Goal: Entertainment & Leisure: Consume media (video, audio)

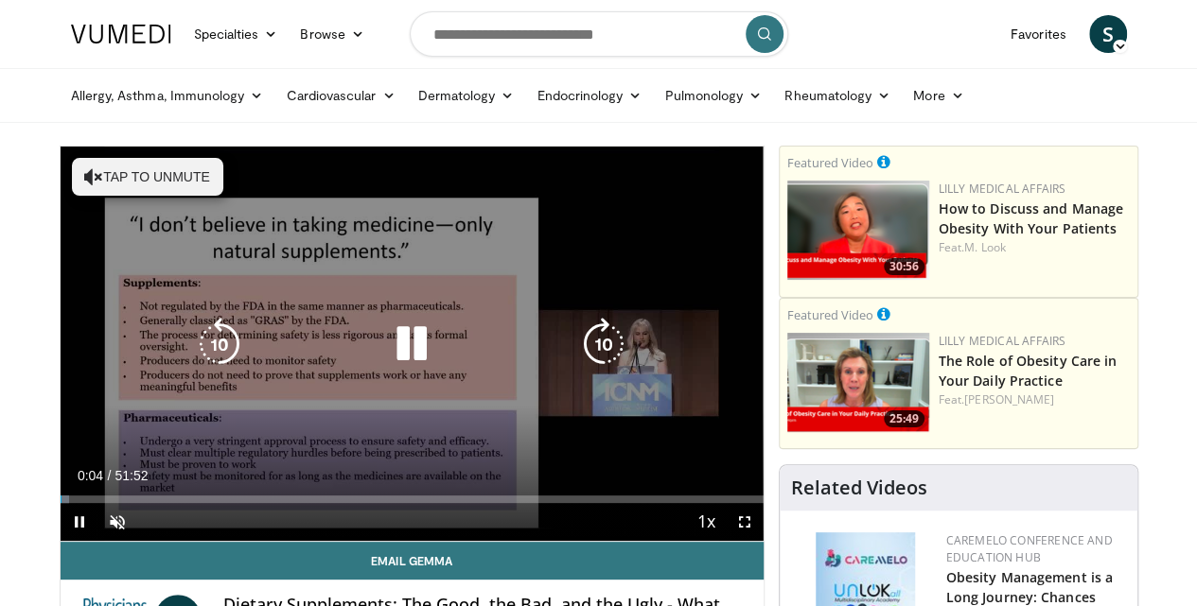
click at [99, 172] on icon "Video Player" at bounding box center [93, 176] width 19 height 19
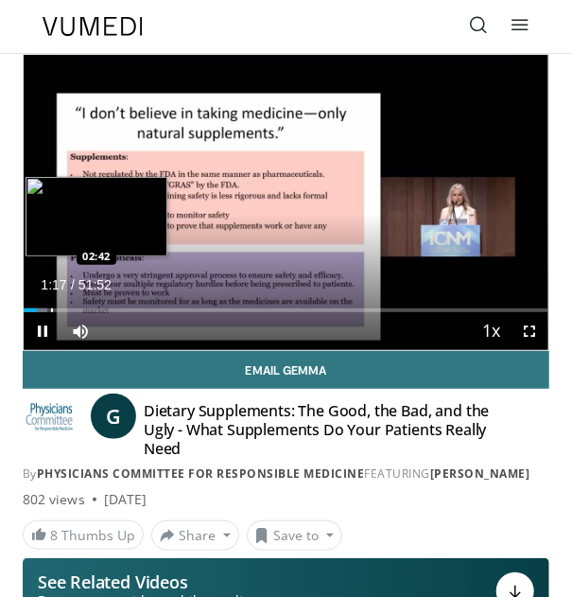
click at [49, 309] on div "Loaded : 4.46% 01:17 02:42" at bounding box center [286, 310] width 525 height 4
click at [59, 309] on div "Progress Bar" at bounding box center [60, 310] width 2 height 4
click at [69, 305] on div "Loaded : 9.00% 04:34 04:34" at bounding box center [286, 303] width 525 height 18
click at [87, 308] on div "Progress Bar" at bounding box center [88, 310] width 2 height 4
click at [104, 308] on div "Progress Bar" at bounding box center [105, 310] width 2 height 4
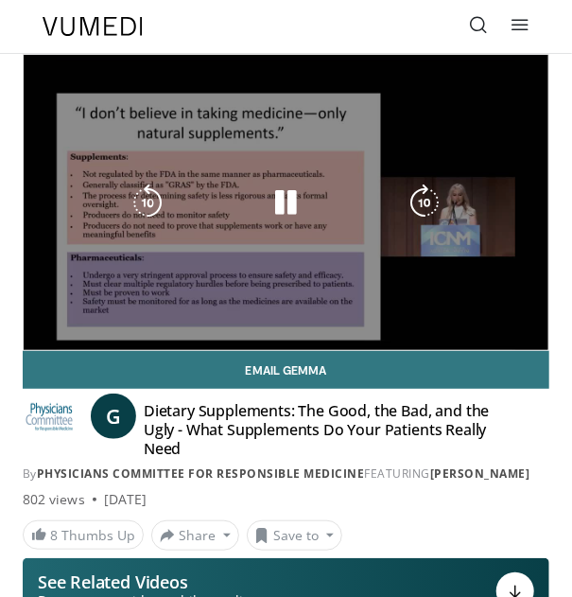
click at [100, 310] on div "10 seconds Tap to unmute" at bounding box center [286, 202] width 525 height 295
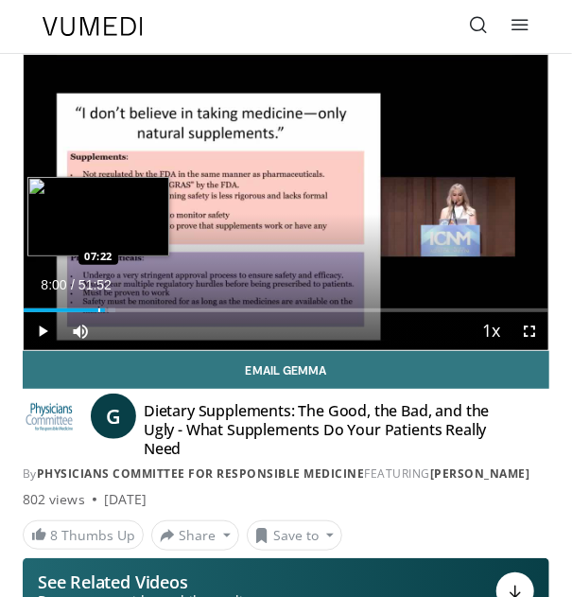
click at [98, 310] on div "Progress Bar" at bounding box center [99, 310] width 2 height 4
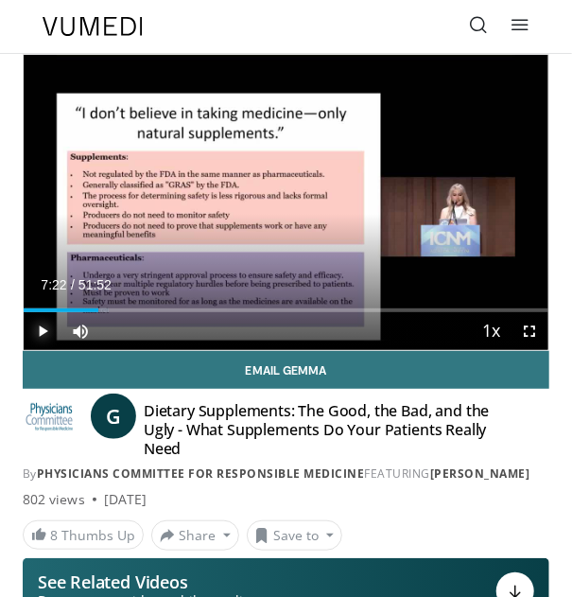
click at [43, 327] on span "Video Player" at bounding box center [43, 331] width 38 height 38
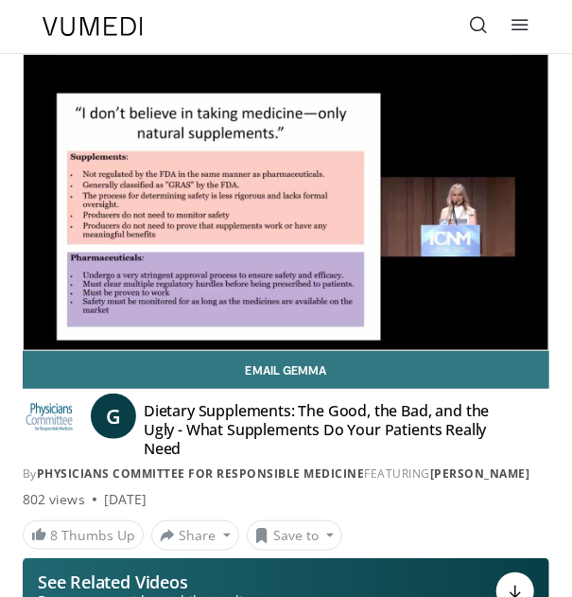
click at [91, 309] on video-js "**********" at bounding box center [286, 202] width 525 height 295
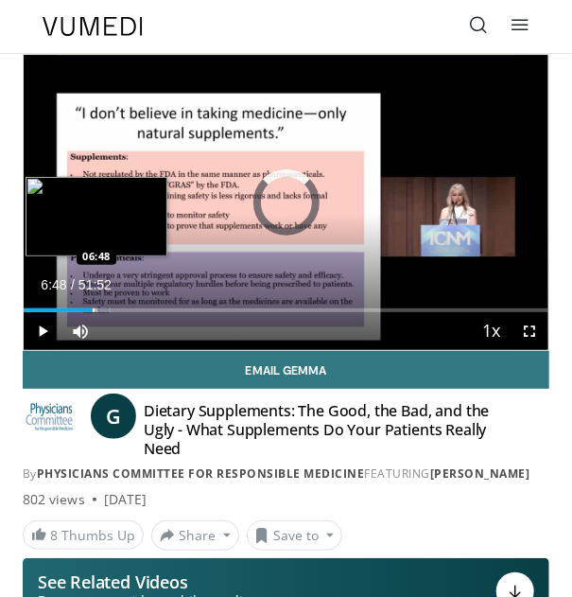
click at [93, 310] on div "Progress Bar" at bounding box center [94, 310] width 2 height 4
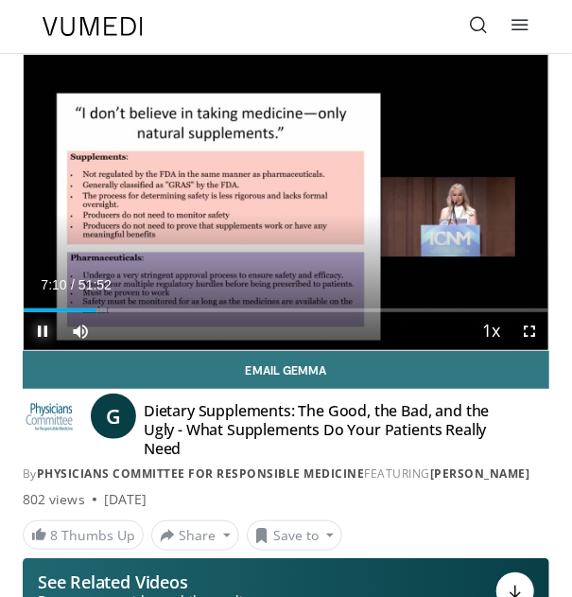
click at [40, 333] on span "Video Player" at bounding box center [43, 331] width 38 height 38
click at [40, 327] on span "Video Player" at bounding box center [43, 331] width 38 height 38
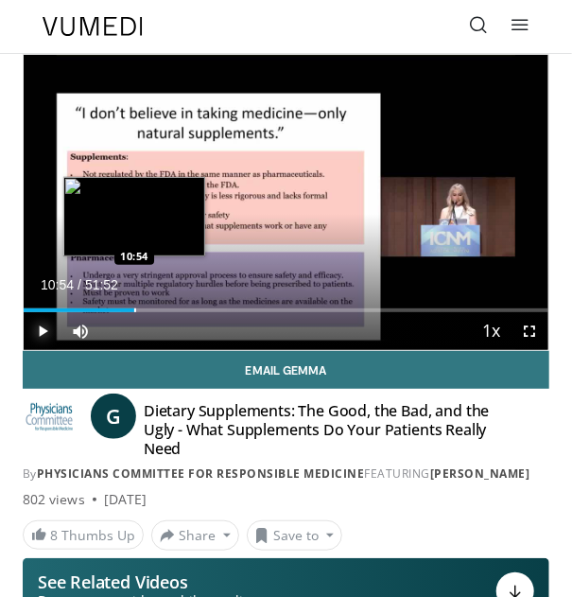
click at [134, 311] on div "Progress Bar" at bounding box center [135, 310] width 2 height 4
click at [141, 309] on div "Progress Bar" at bounding box center [142, 310] width 2 height 4
click at [138, 309] on div "Progress Bar" at bounding box center [139, 310] width 2 height 4
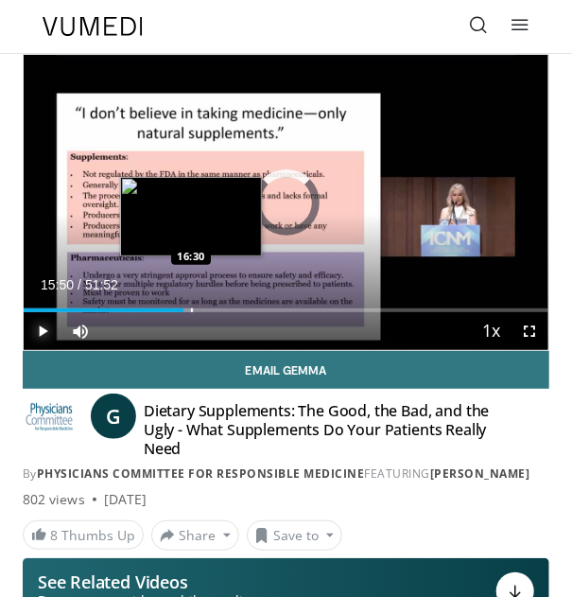
click at [191, 309] on div "Progress Bar" at bounding box center [192, 310] width 2 height 4
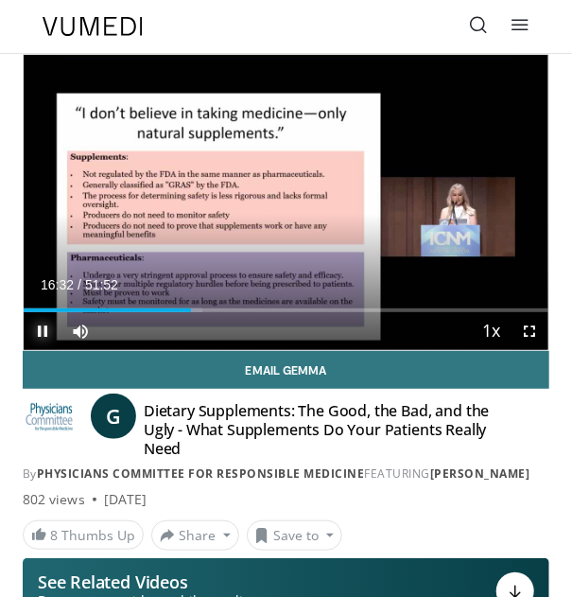
click at [42, 326] on span "Video Player" at bounding box center [43, 331] width 38 height 38
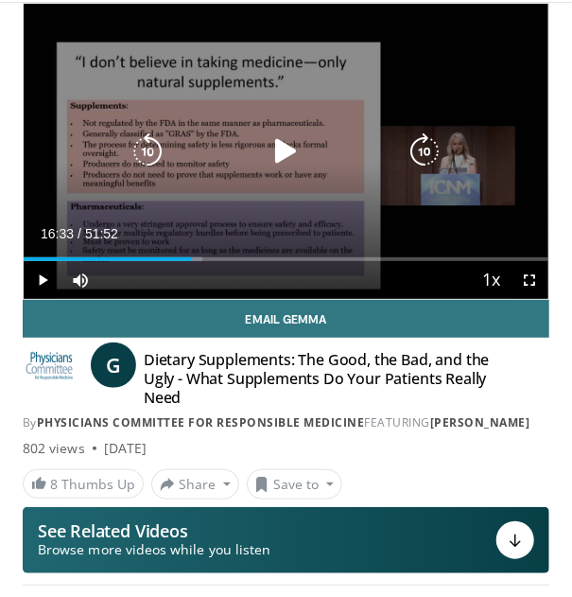
scroll to position [126, 0]
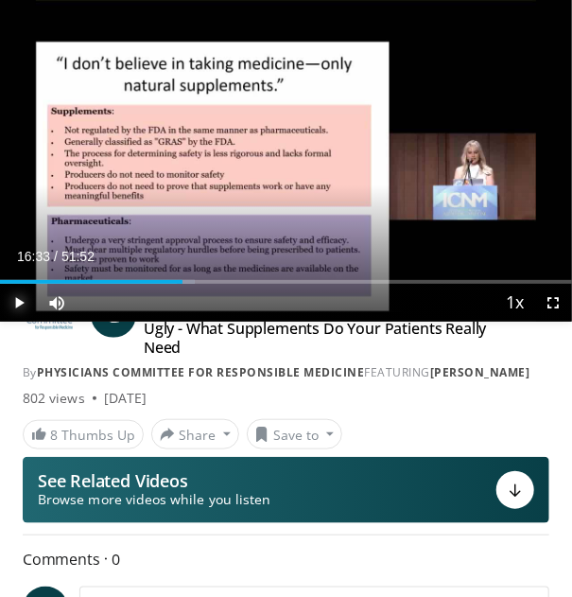
click at [19, 297] on span "Video Player" at bounding box center [19, 303] width 38 height 38
click at [23, 299] on span "Video Player" at bounding box center [19, 303] width 38 height 38
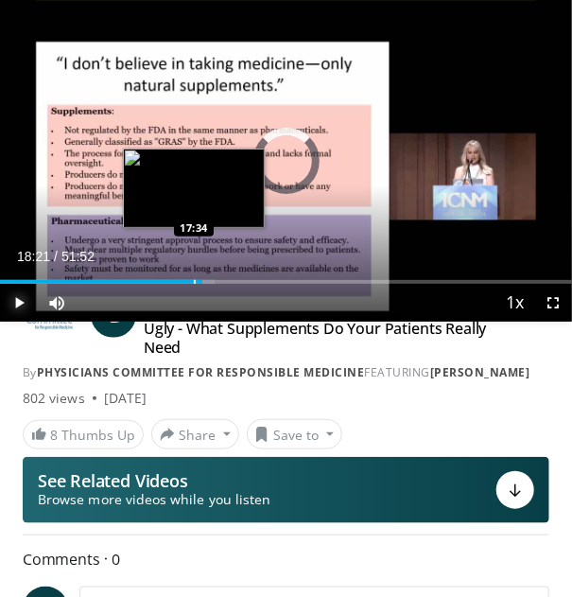
click at [194, 283] on div "Progress Bar" at bounding box center [195, 282] width 2 height 4
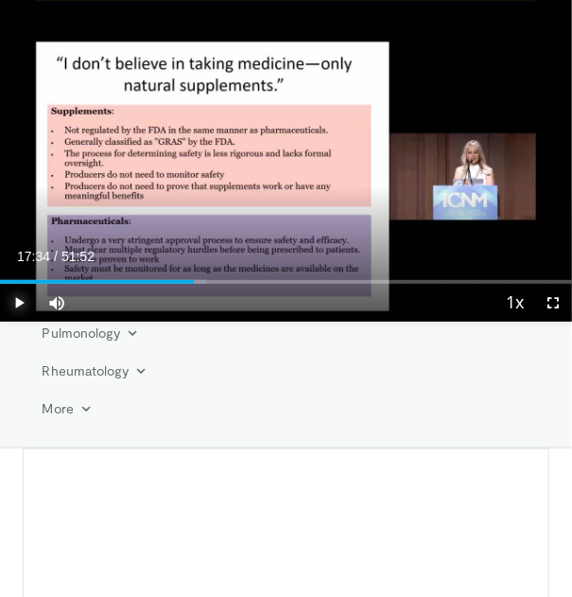
scroll to position [180, 0]
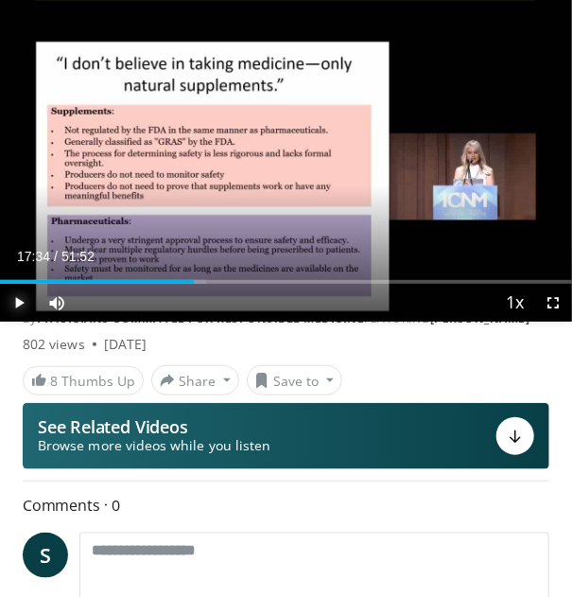
click at [21, 299] on span "Video Player" at bounding box center [19, 303] width 38 height 38
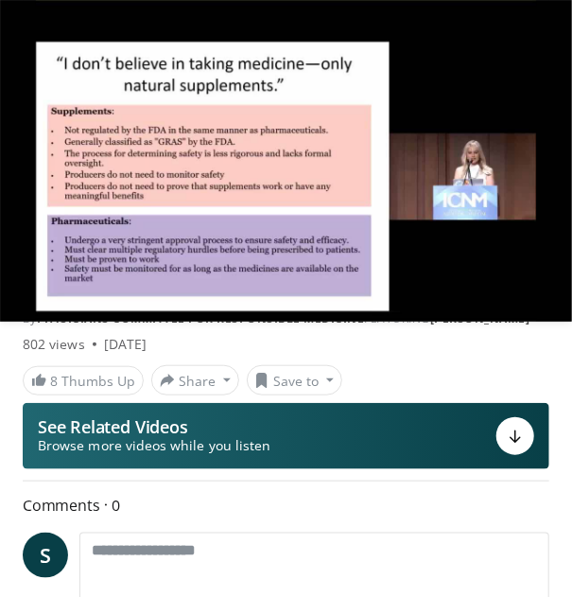
click at [464, 373] on div "8 Thumbs Up Share Dietary Supplements: The ... × Enter one or more e-mail addre…" at bounding box center [286, 380] width 555 height 30
click at [462, 517] on div "Comments 0 S Add images and documents Browse for files to upload or drag and dr…" at bounding box center [286, 555] width 527 height 125
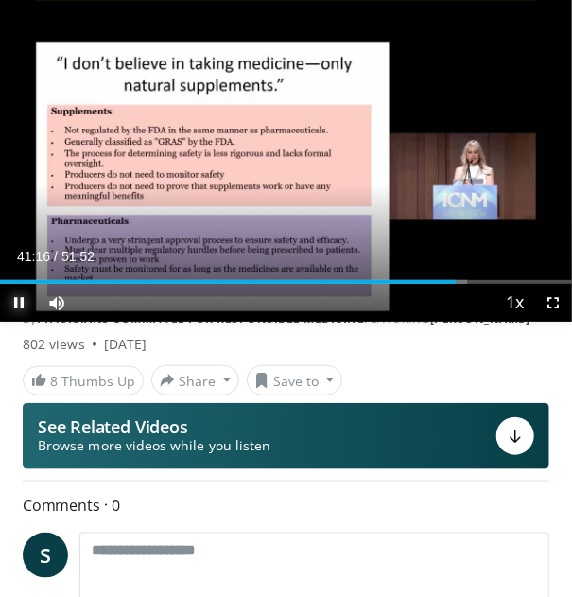
click at [15, 303] on span "Video Player" at bounding box center [19, 303] width 38 height 38
click at [492, 370] on div "8 Thumbs Up Share Dietary Supplements: The ... × Enter one or more e-mail addre…" at bounding box center [286, 380] width 555 height 30
click at [17, 299] on span "Video Player" at bounding box center [19, 303] width 38 height 38
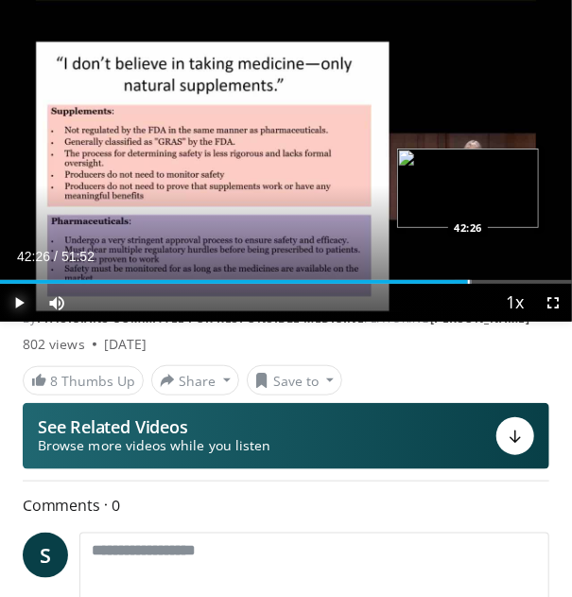
click at [468, 283] on div "Progress Bar" at bounding box center [469, 282] width 2 height 4
click at [478, 284] on div "Progress Bar" at bounding box center [479, 282] width 2 height 4
click at [487, 282] on div "Progress Bar" at bounding box center [488, 282] width 2 height 4
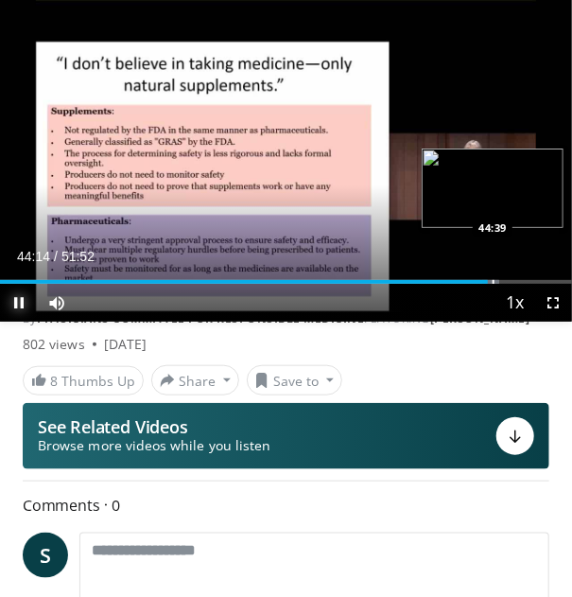
click at [493, 282] on div "Progress Bar" at bounding box center [494, 282] width 2 height 4
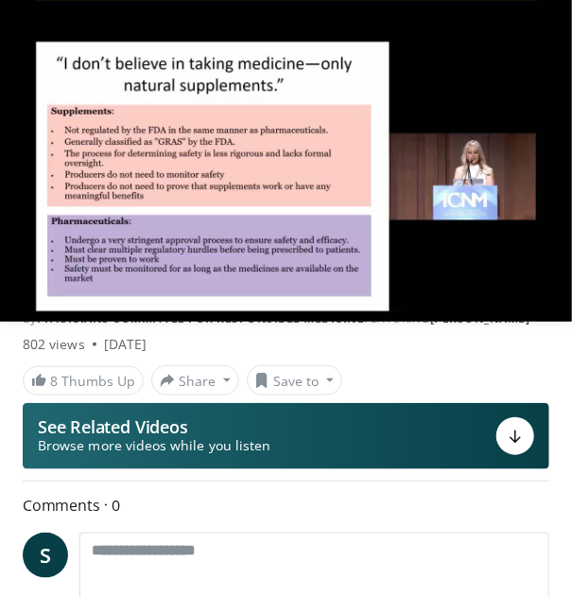
click at [505, 284] on video-js "**********" at bounding box center [286, 161] width 572 height 322
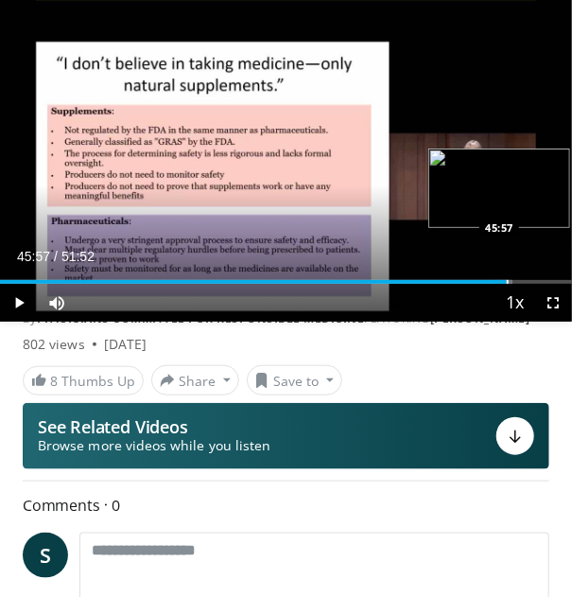
click at [507, 276] on div "Loaded : 89.57% 45:57 45:57" at bounding box center [286, 275] width 572 height 18
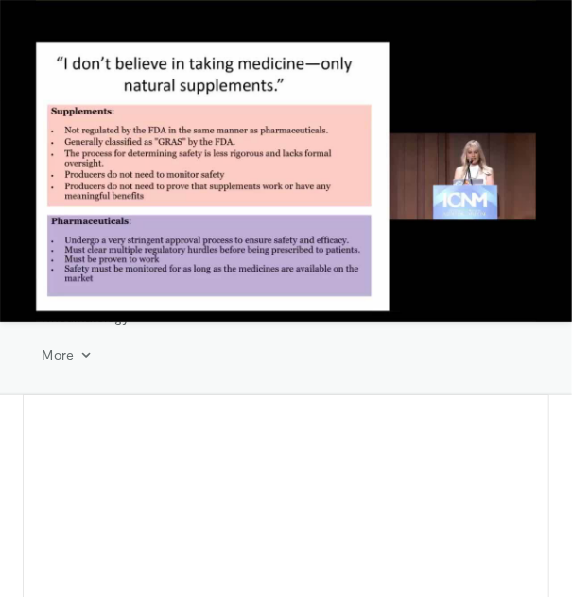
scroll to position [235, 0]
